Goal: Find specific page/section: Find specific page/section

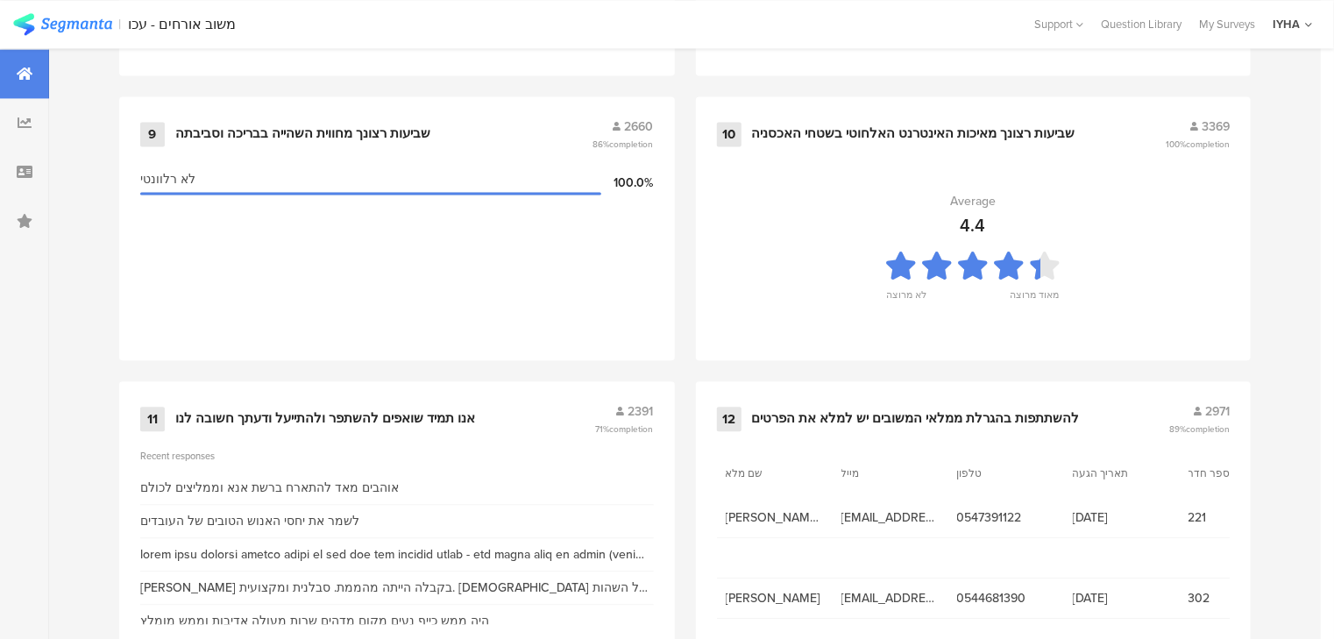
scroll to position [1927, 0]
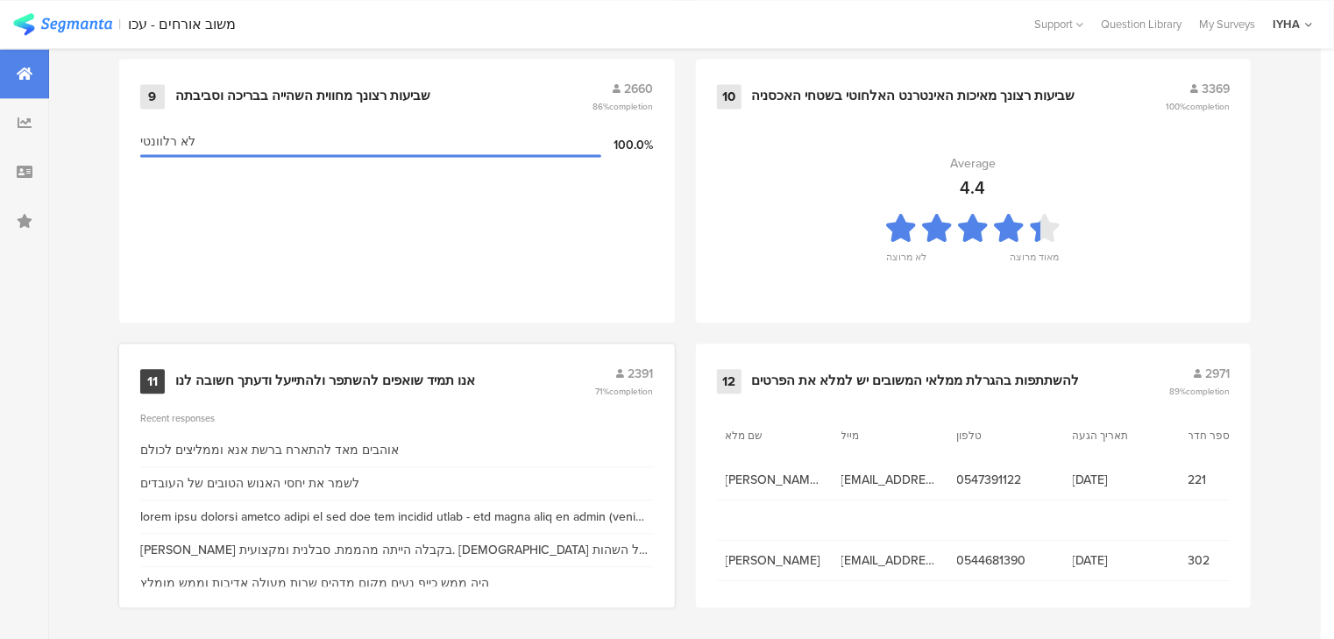
click at [245, 373] on div "אנו תמיד שואפים להשתפר ולהתייעל ודעתך חשובה לנו" at bounding box center [325, 382] width 300 height 18
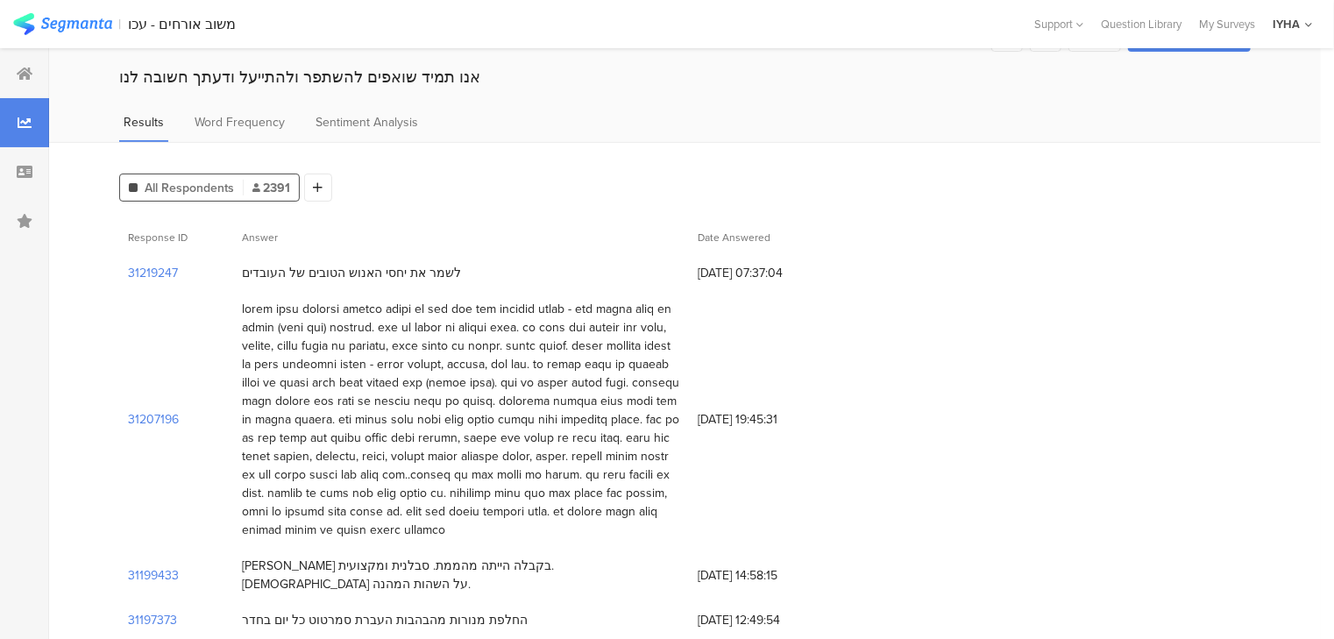
scroll to position [140, 0]
